Goal: Task Accomplishment & Management: Manage account settings

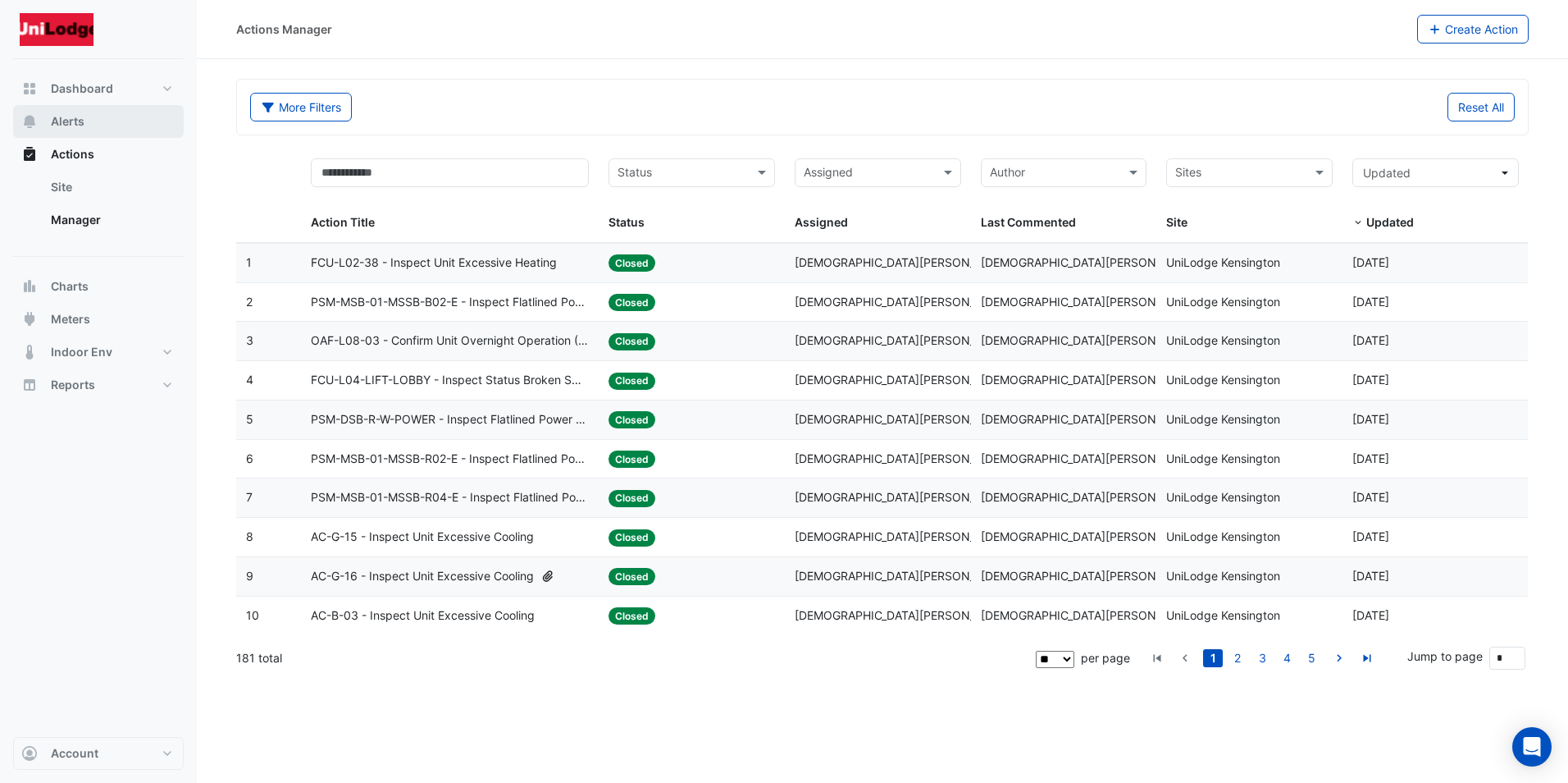
click at [81, 117] on span "Alerts" at bounding box center [67, 121] width 34 height 17
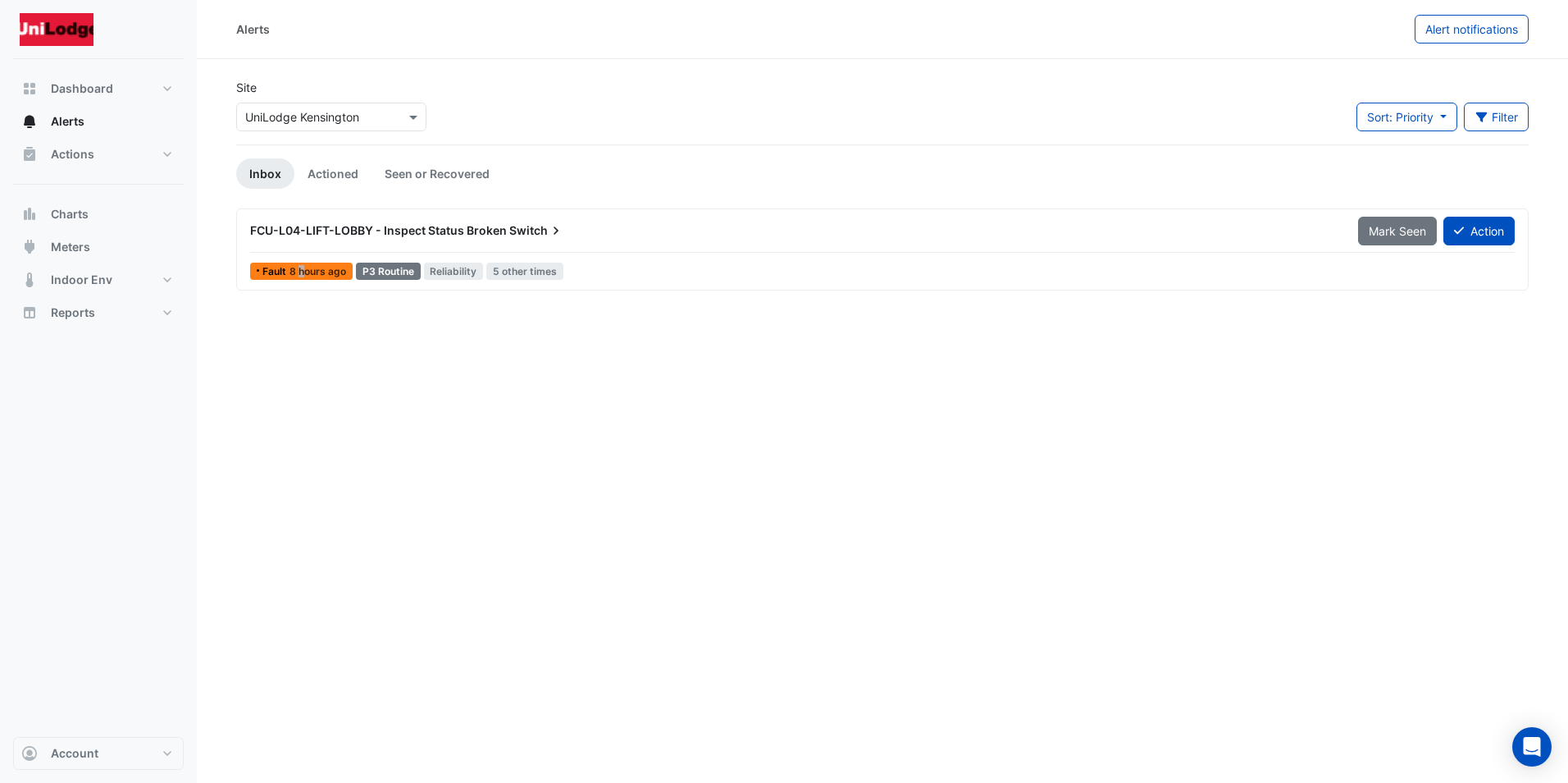
click at [302, 269] on span "8 hours ago" at bounding box center [317, 271] width 56 height 13
drag, startPoint x: 302, startPoint y: 269, endPoint x: 281, endPoint y: 319, distance: 54.2
click at [283, 319] on div "Alerts Alert notifications Site Select a Site × UniLodge [GEOGRAPHIC_DATA] Sort…" at bounding box center [882, 392] width 1371 height 783
click at [331, 271] on span "8 hours ago" at bounding box center [317, 271] width 56 height 13
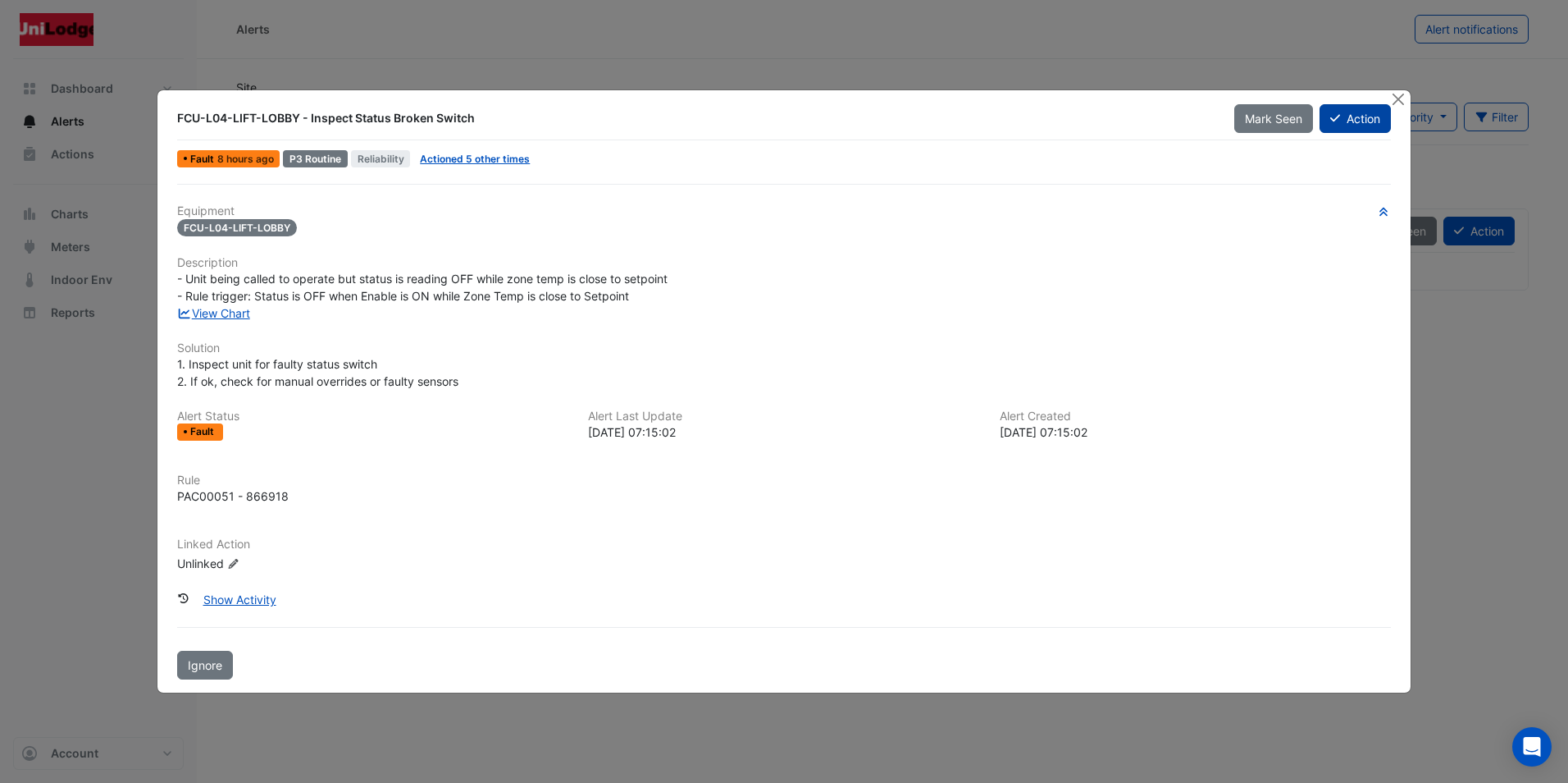
click at [1355, 114] on button "Action" at bounding box center [1355, 118] width 71 height 28
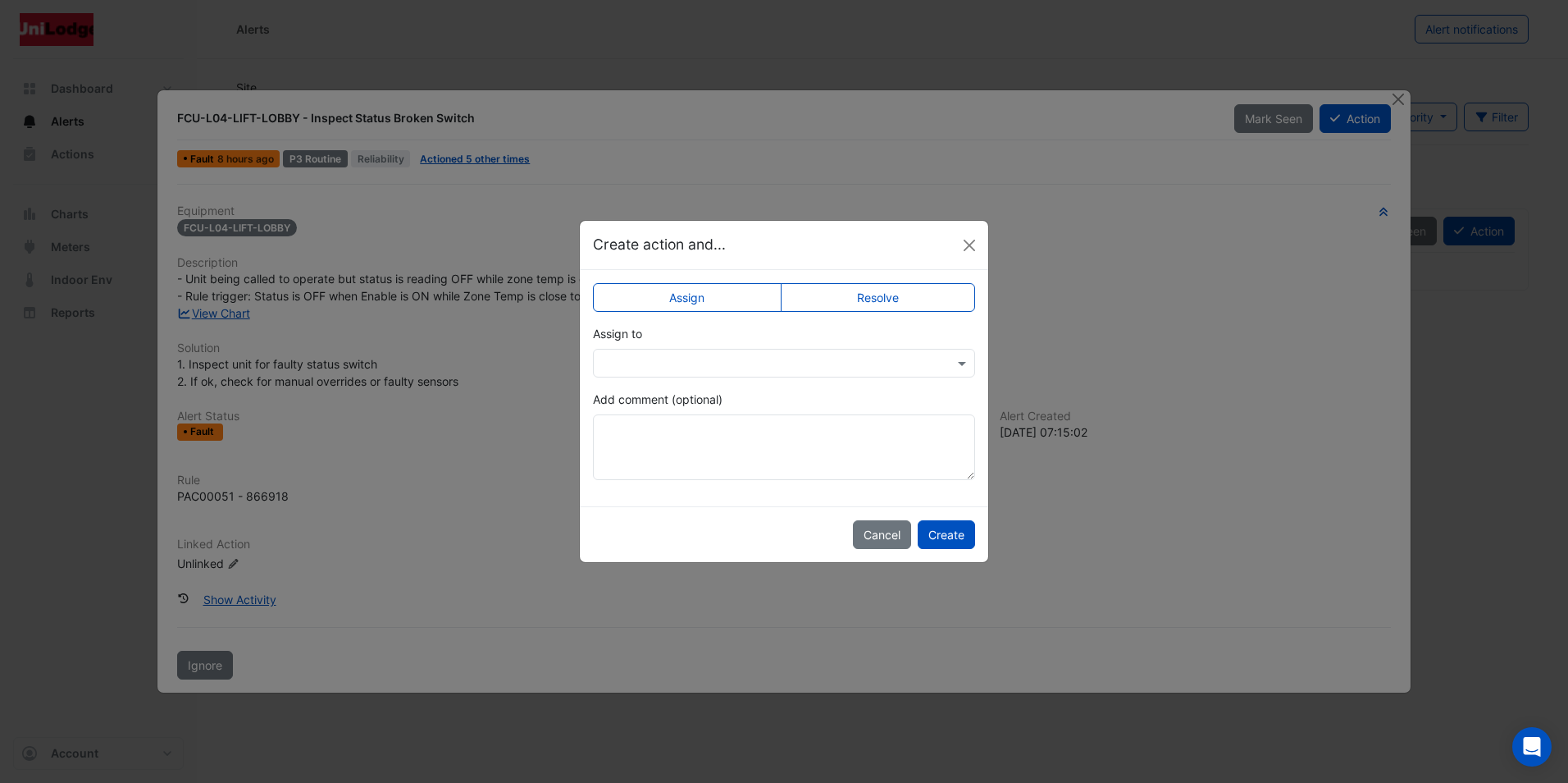
click at [738, 301] on label "Assign" at bounding box center [688, 297] width 189 height 28
click at [718, 292] on label "Assign" at bounding box center [688, 297] width 189 height 28
click at [839, 300] on label "Resolve" at bounding box center [878, 297] width 195 height 28
click at [741, 298] on label "Assign" at bounding box center [688, 297] width 189 height 28
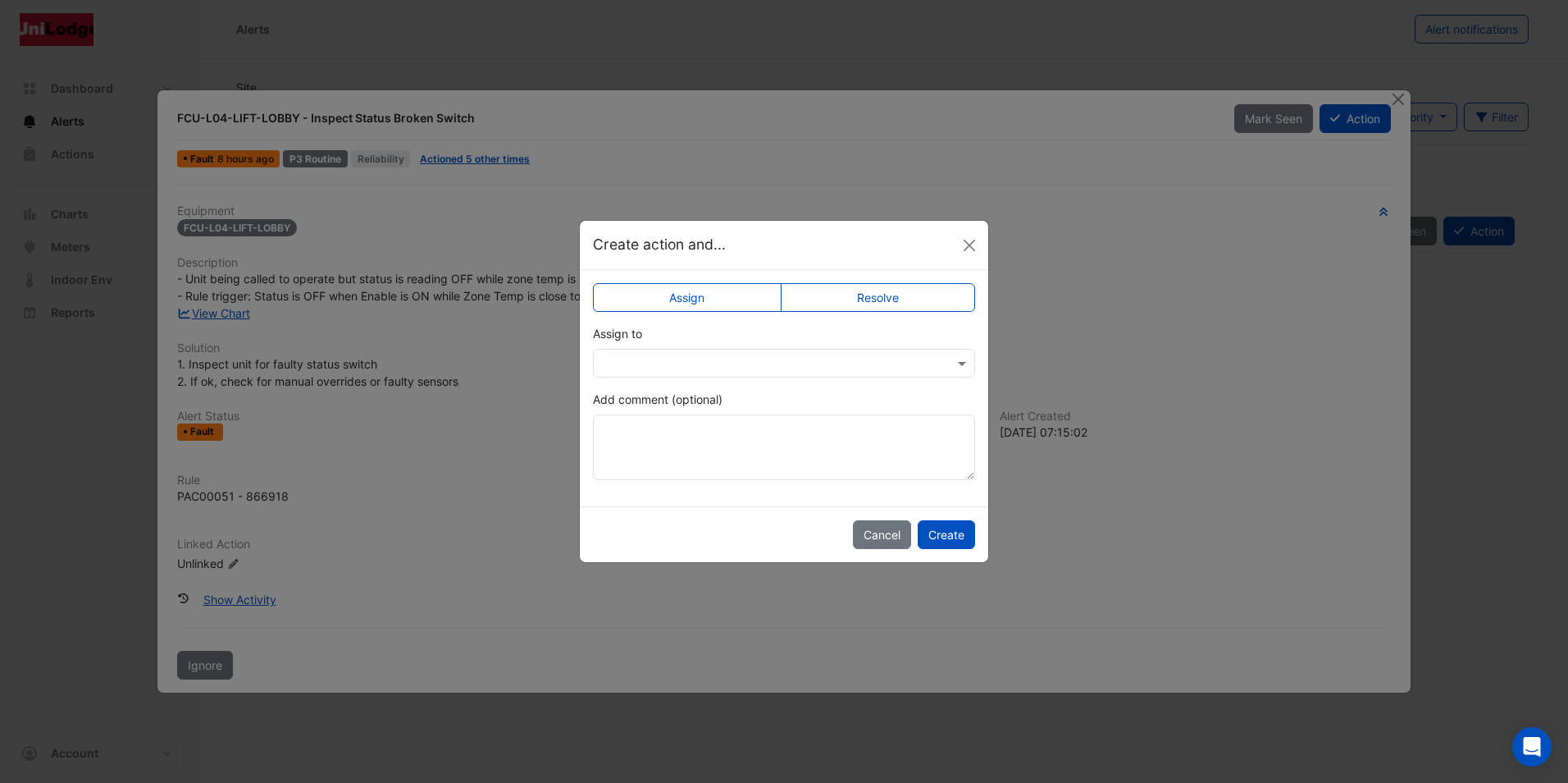
click at [849, 303] on label "Resolve" at bounding box center [878, 297] width 195 height 28
click at [687, 300] on label "Assign" at bounding box center [688, 297] width 189 height 28
click at [969, 243] on button "Close" at bounding box center [969, 244] width 24 height 24
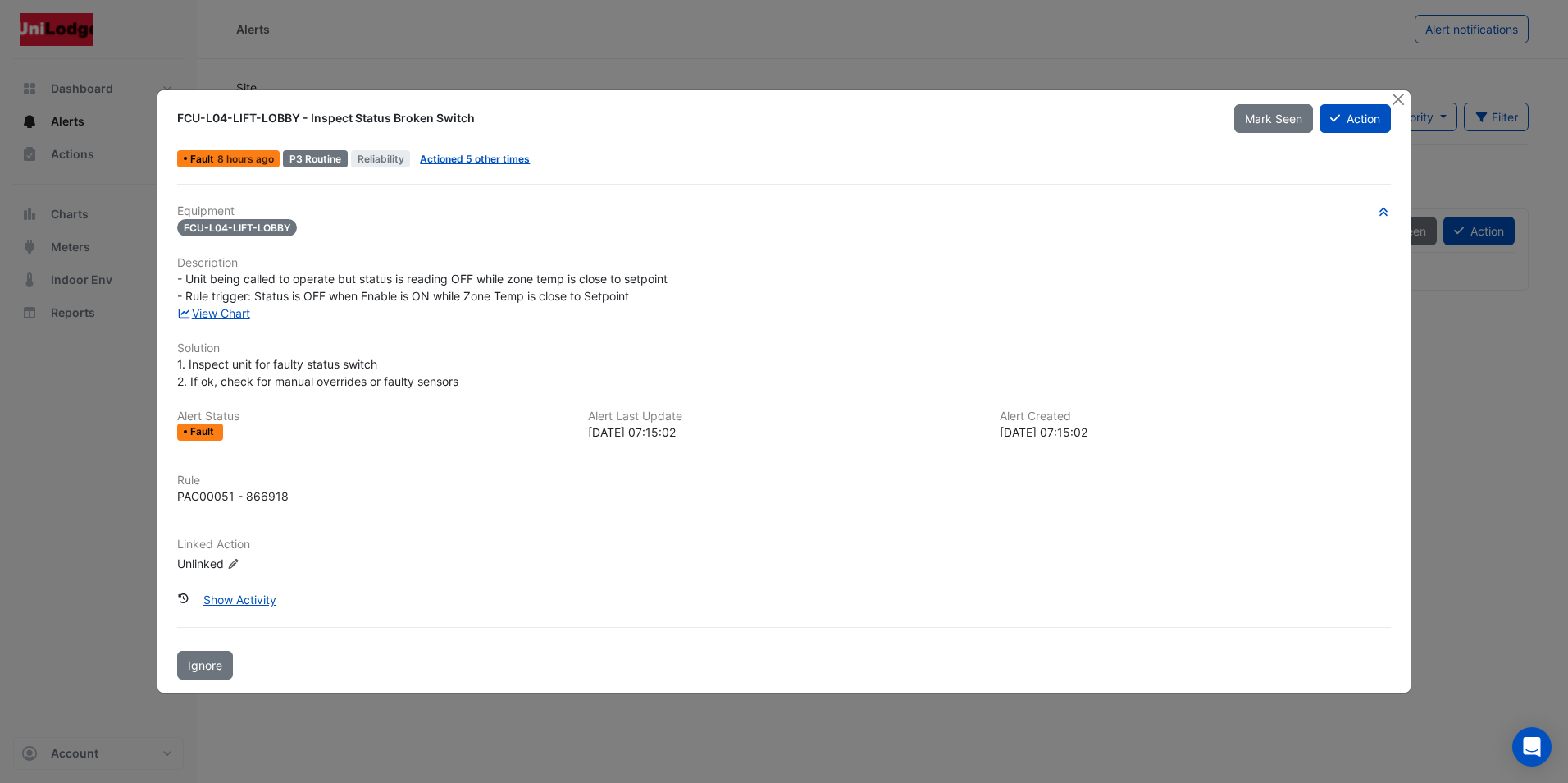
drag, startPoint x: 823, startPoint y: 597, endPoint x: 742, endPoint y: 727, distance: 153.2
drag, startPoint x: 742, startPoint y: 727, endPoint x: 1399, endPoint y: 98, distance: 909.6
click at [1399, 98] on button "Close" at bounding box center [1400, 99] width 18 height 18
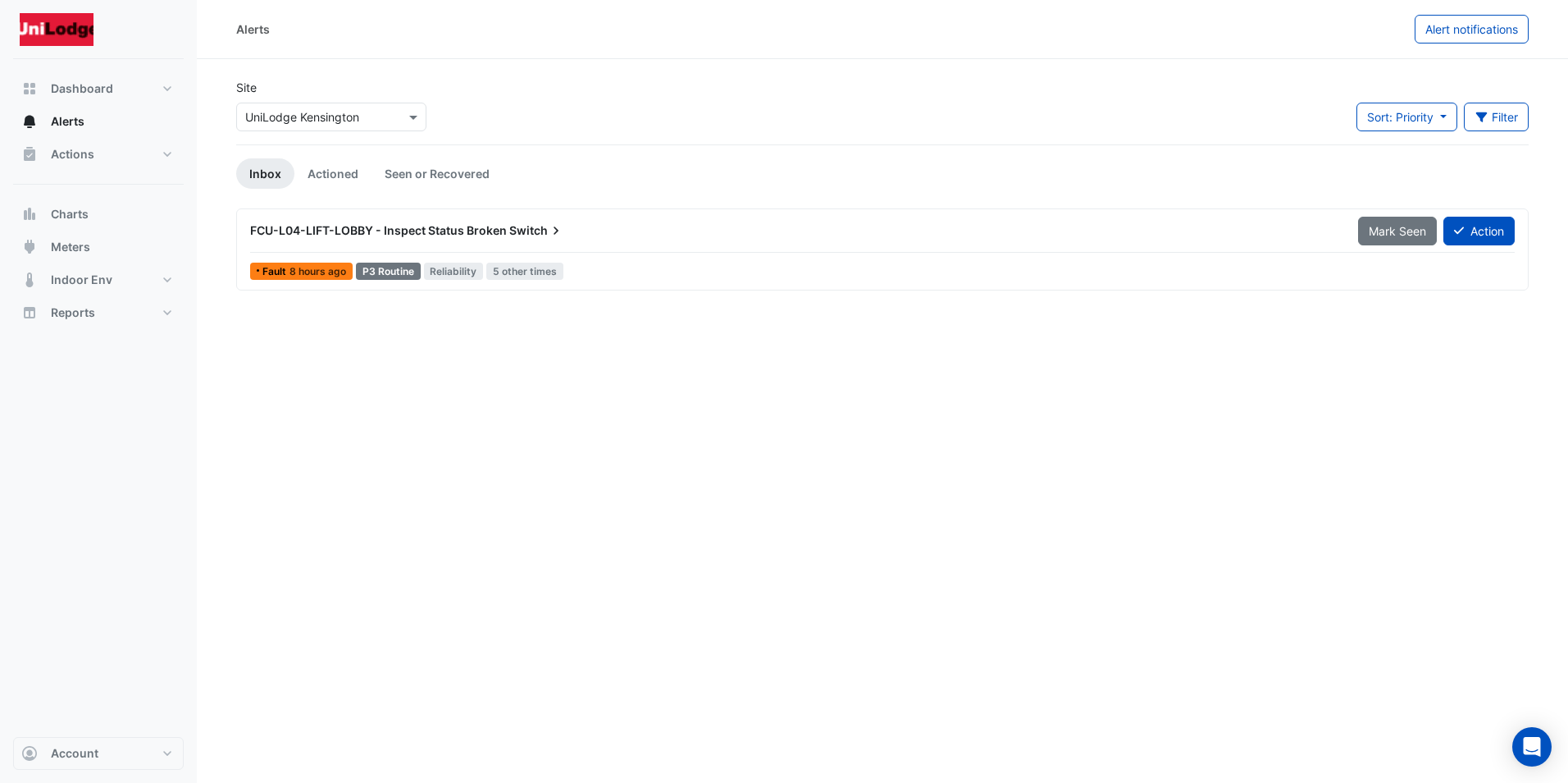
click at [292, 268] on span "8 hours ago" at bounding box center [317, 271] width 56 height 13
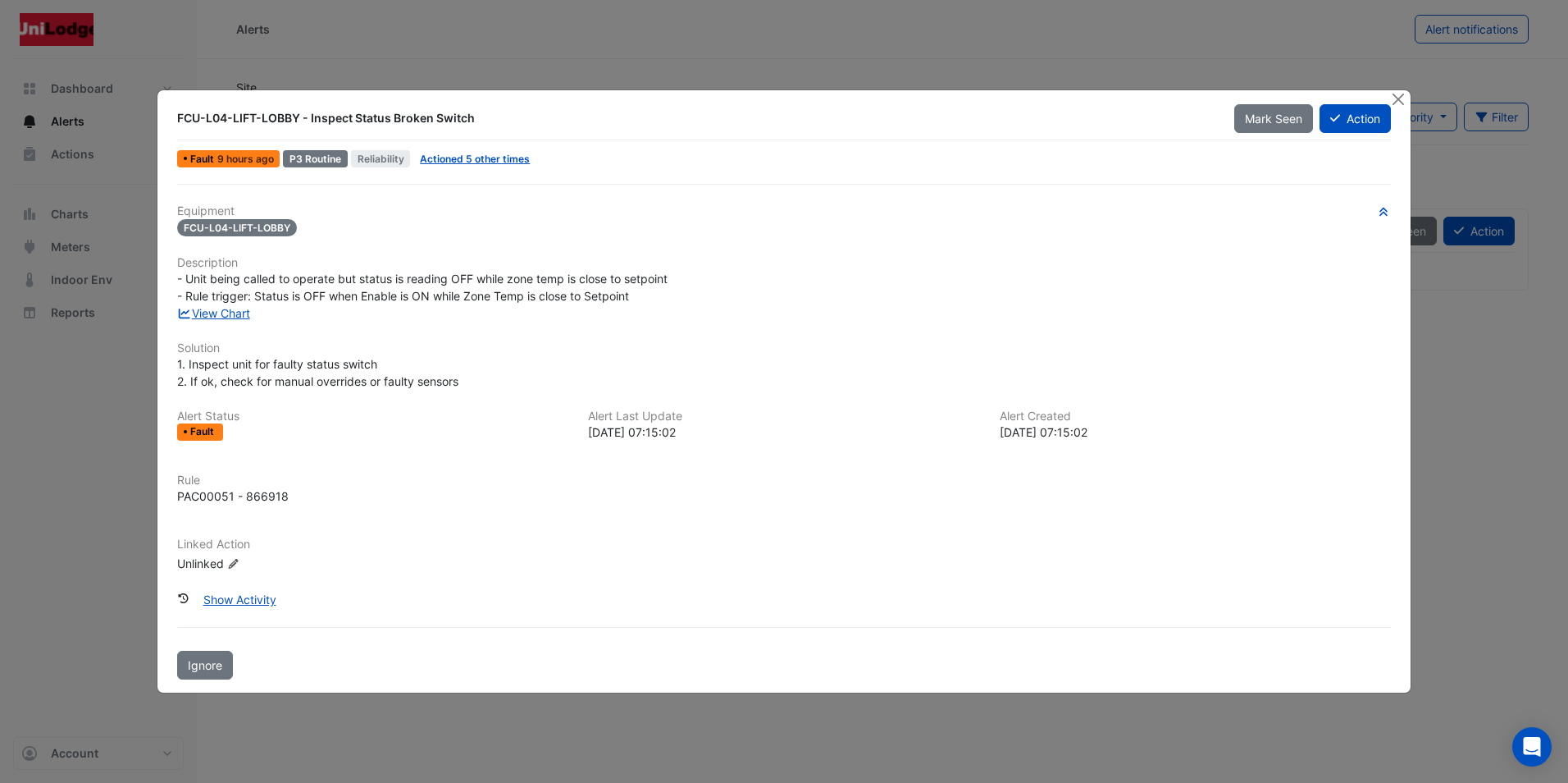
click at [1444, 352] on ngb-modal-window "FCU-L04-LIFT-LOBBY - Inspect Status Broken Switch Mark Seen Action Fault 9 hour…" at bounding box center [784, 392] width 1568 height 783
drag, startPoint x: 1453, startPoint y: 329, endPoint x: 1469, endPoint y: 295, distance: 37.6
click at [1469, 295] on ngb-modal-window "FCU-L04-LIFT-LOBBY - Inspect Status Broken Switch Mark Seen Action Fault 9 hour…" at bounding box center [784, 392] width 1568 height 783
click at [1405, 93] on button "Close" at bounding box center [1400, 99] width 18 height 18
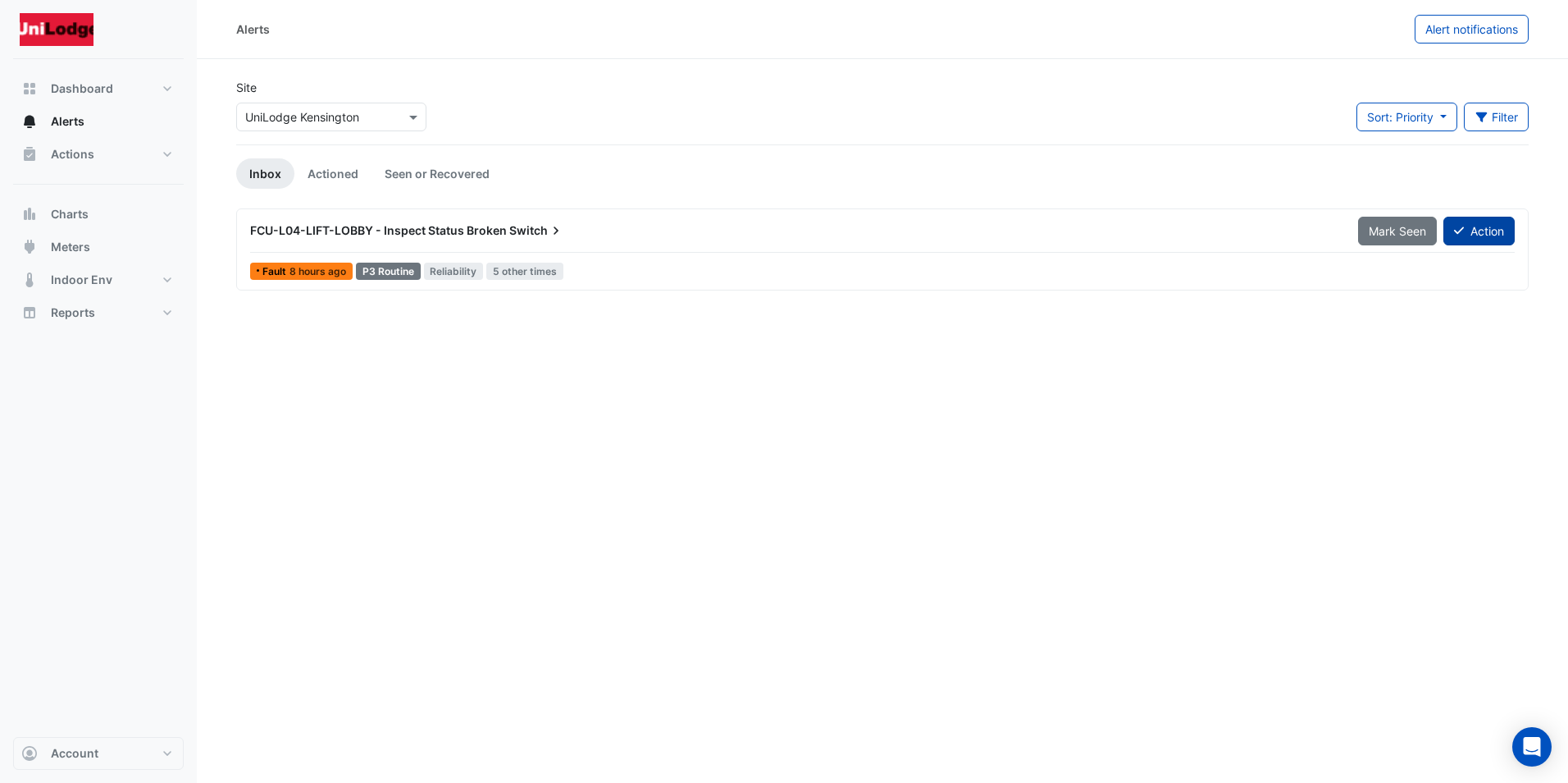
click at [1476, 230] on button "Action" at bounding box center [1478, 230] width 71 height 28
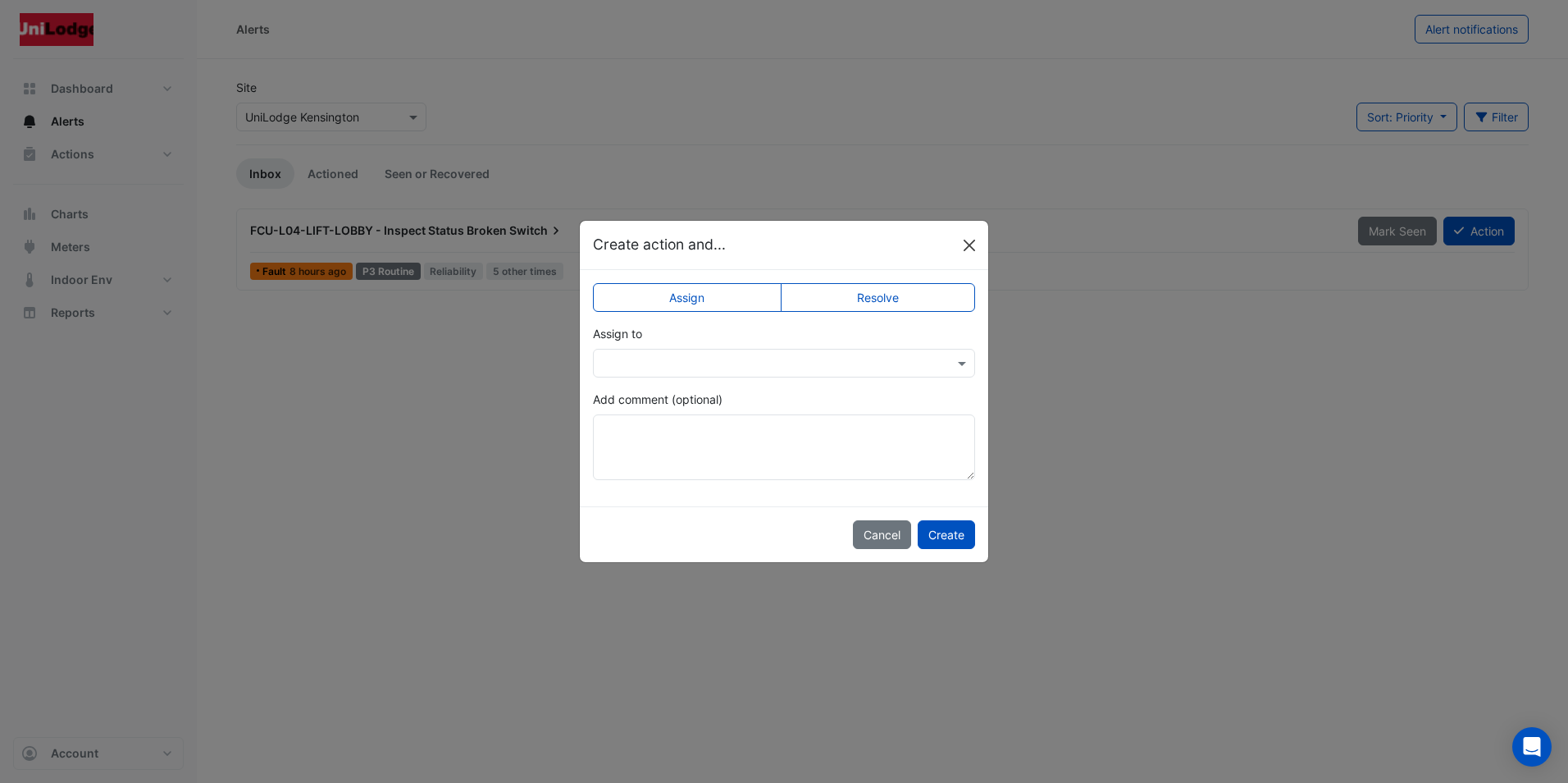
click at [973, 242] on button "Close" at bounding box center [969, 244] width 24 height 24
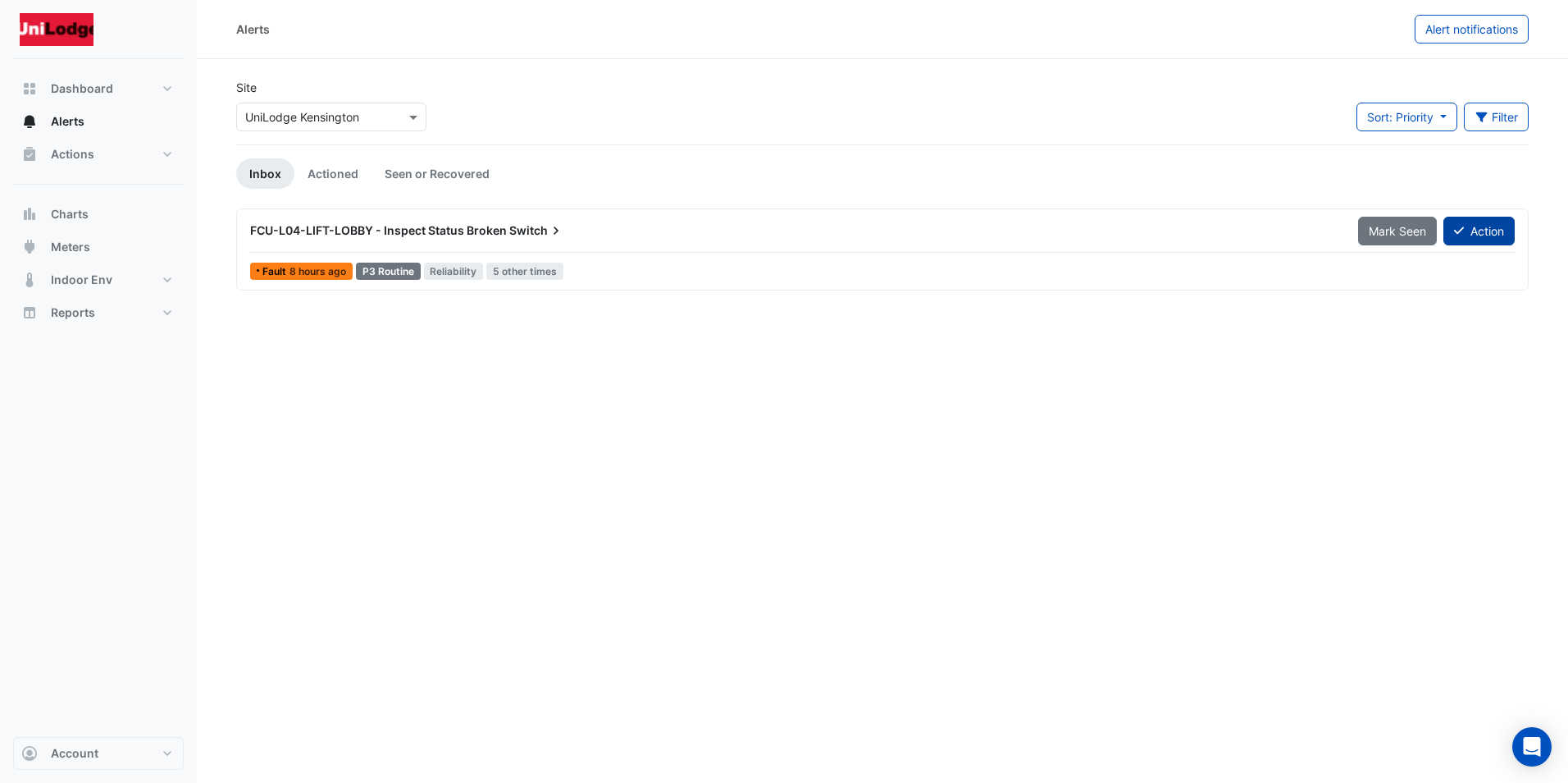
click at [1475, 232] on button "Action" at bounding box center [1478, 230] width 71 height 28
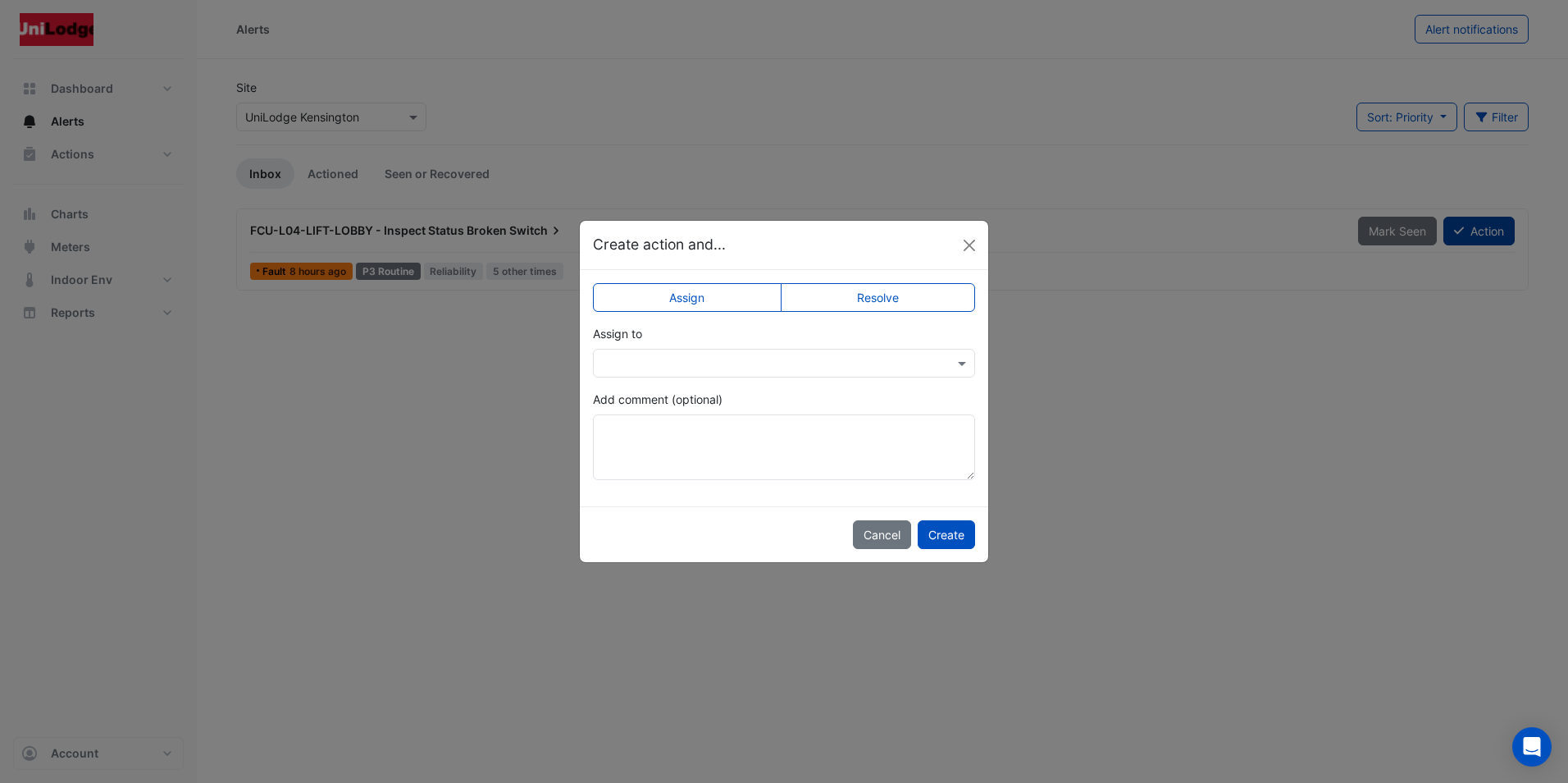
click at [1475, 232] on ngb-modal-window "Create action and... Assign Resolve Assign to Add comment (optional) Cancel Cre…" at bounding box center [784, 392] width 1568 height 783
click at [1341, 415] on ngb-modal-window "Create action and... Assign Resolve Assign to Add comment (optional) Cancel Cre…" at bounding box center [784, 392] width 1568 height 783
click at [967, 239] on button "Close" at bounding box center [969, 244] width 24 height 24
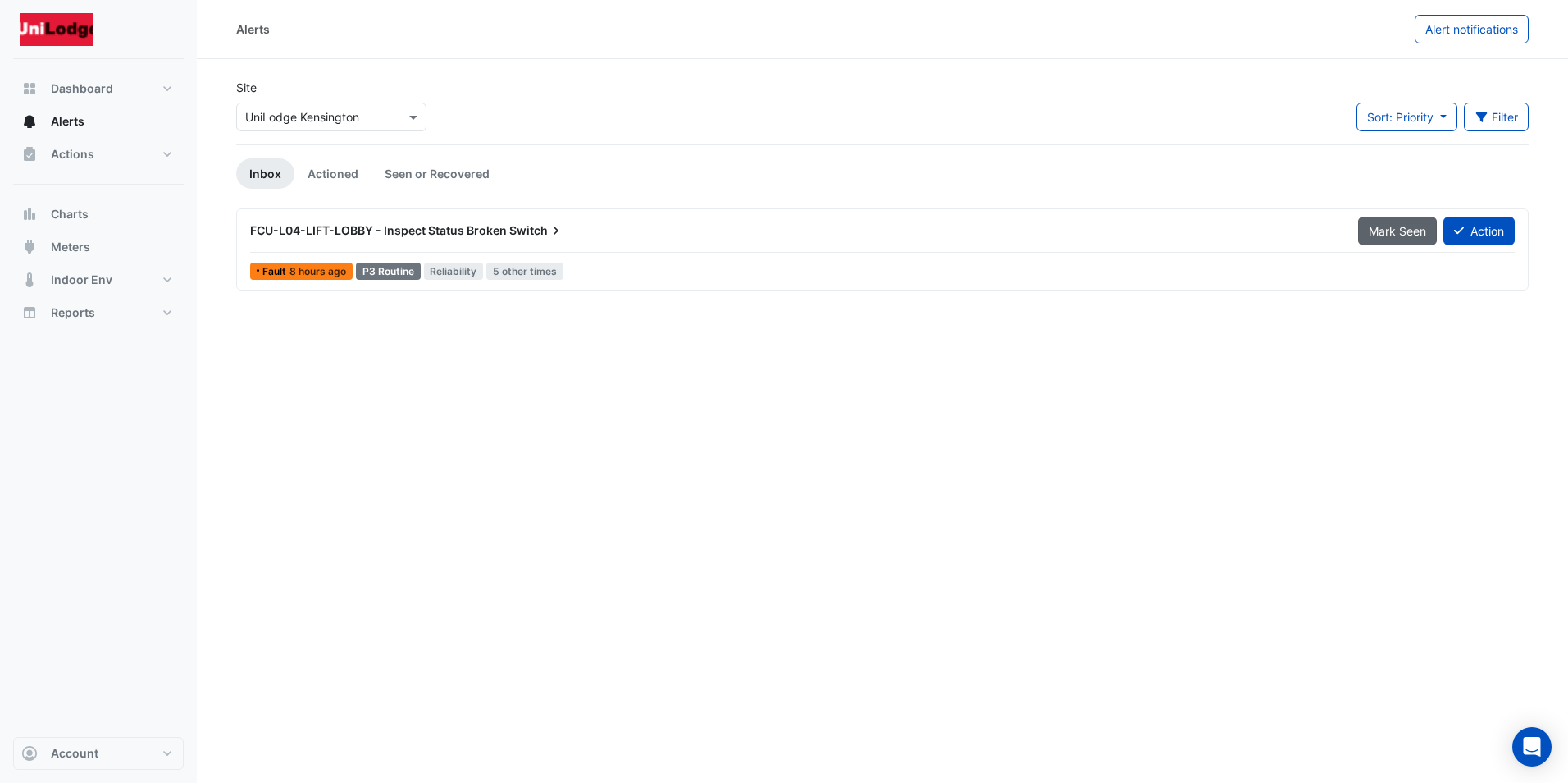
click at [1381, 231] on span "Mark Seen" at bounding box center [1398, 231] width 57 height 14
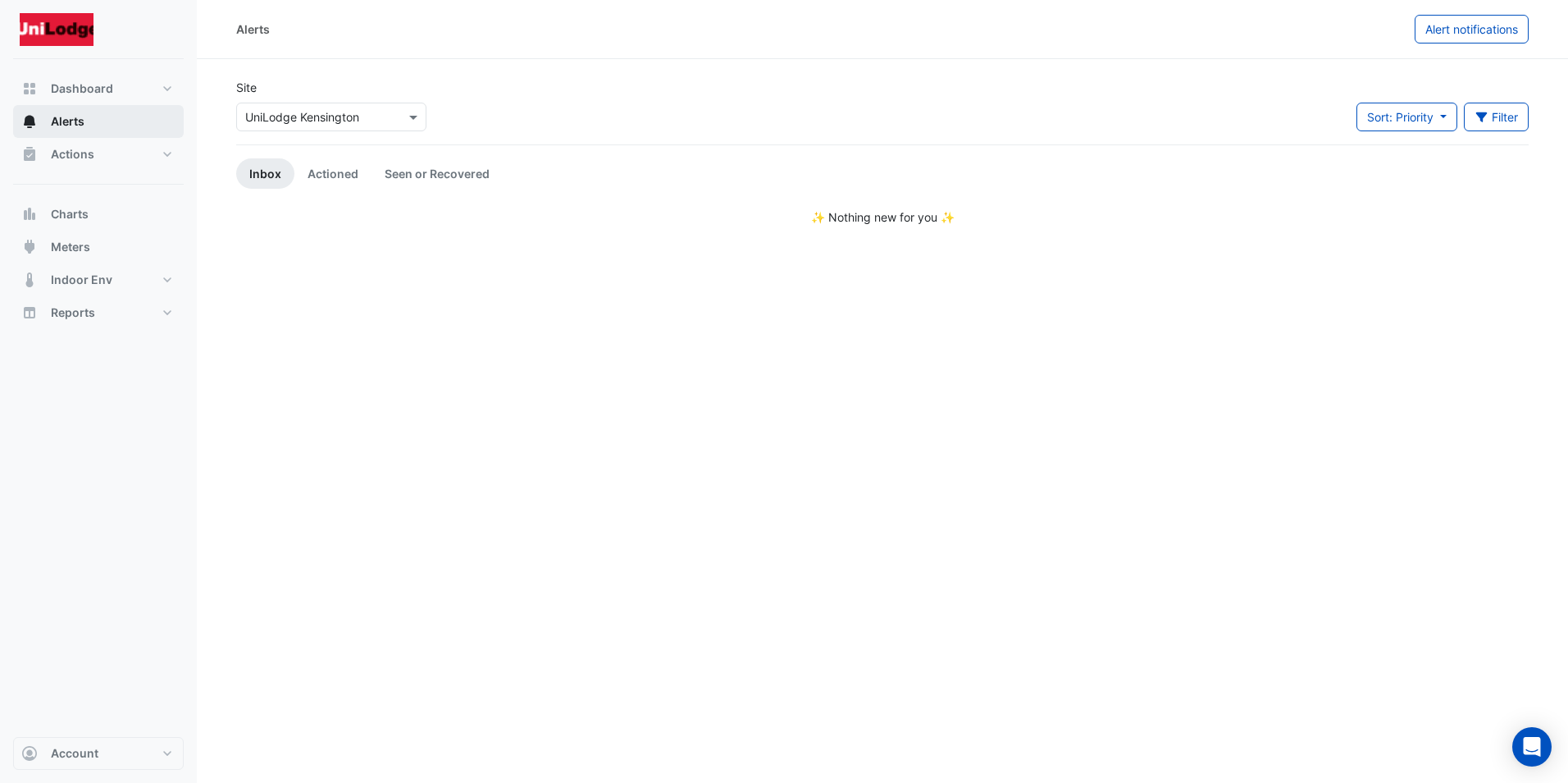
click at [70, 118] on span "Alerts" at bounding box center [67, 121] width 34 height 17
click at [83, 151] on span "Actions" at bounding box center [72, 154] width 44 height 17
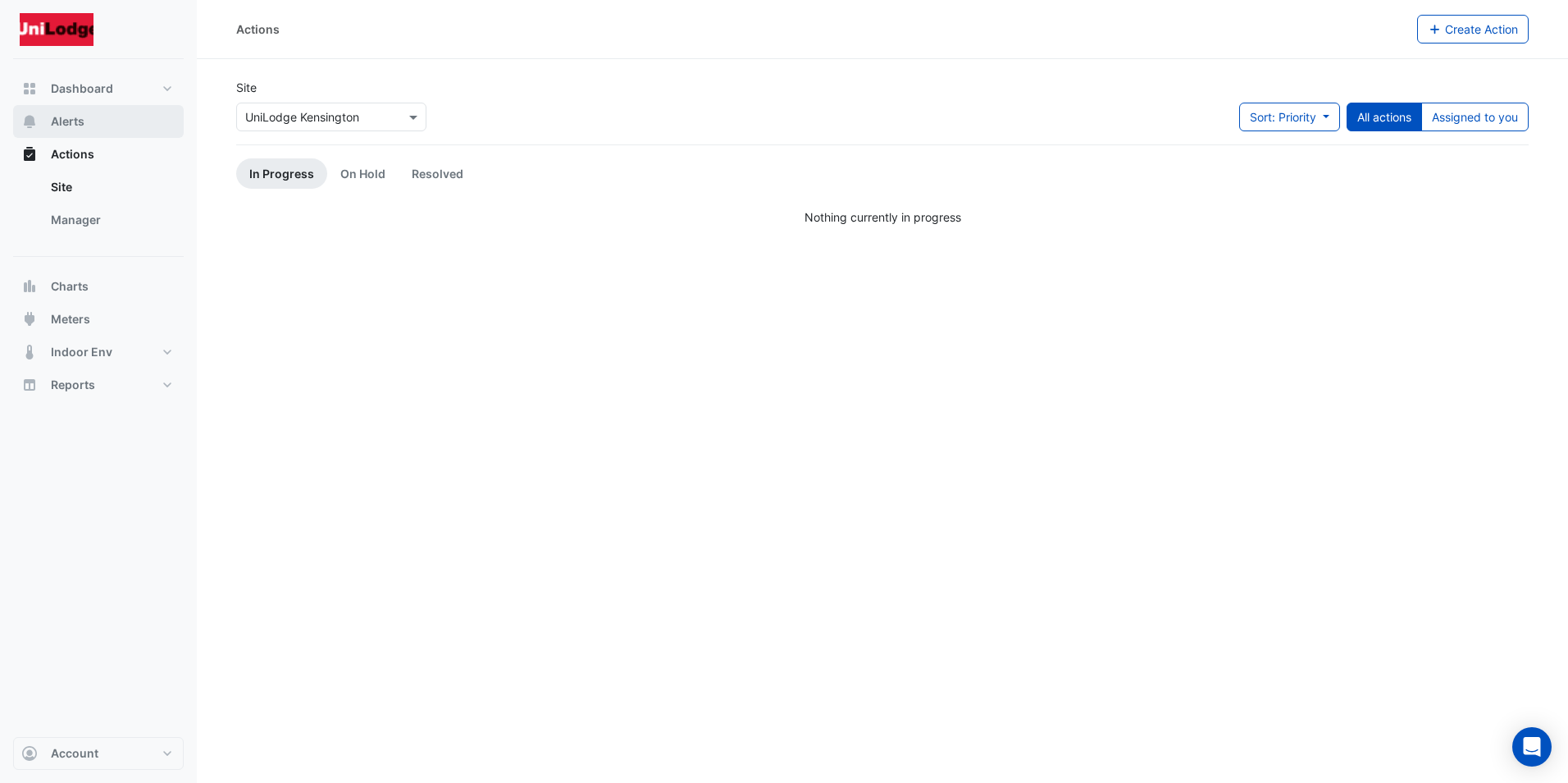
click at [65, 120] on span "Alerts" at bounding box center [67, 121] width 34 height 17
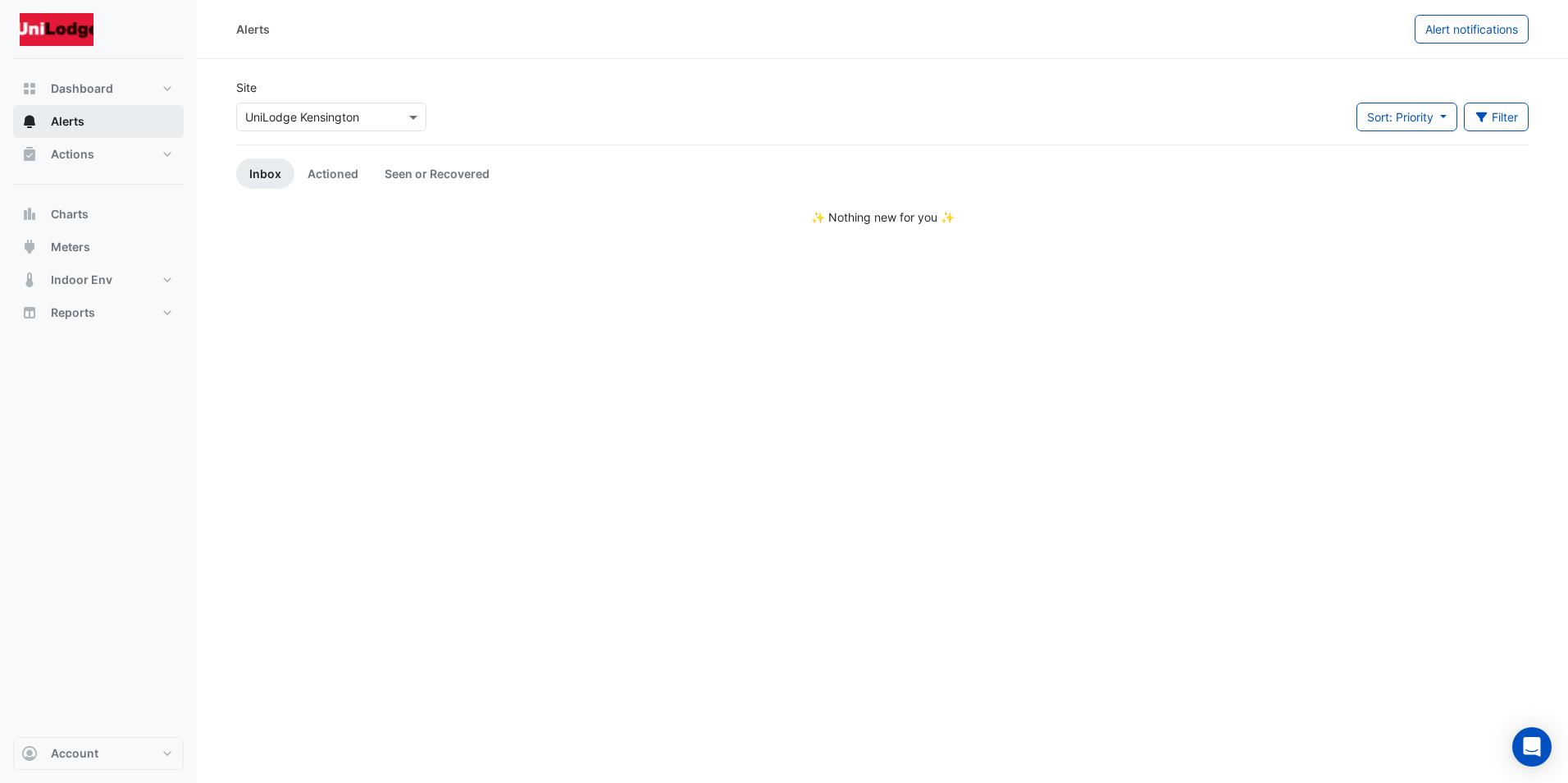
click at [65, 117] on span "Alerts" at bounding box center [67, 121] width 34 height 17
